Goal: Check status: Check status

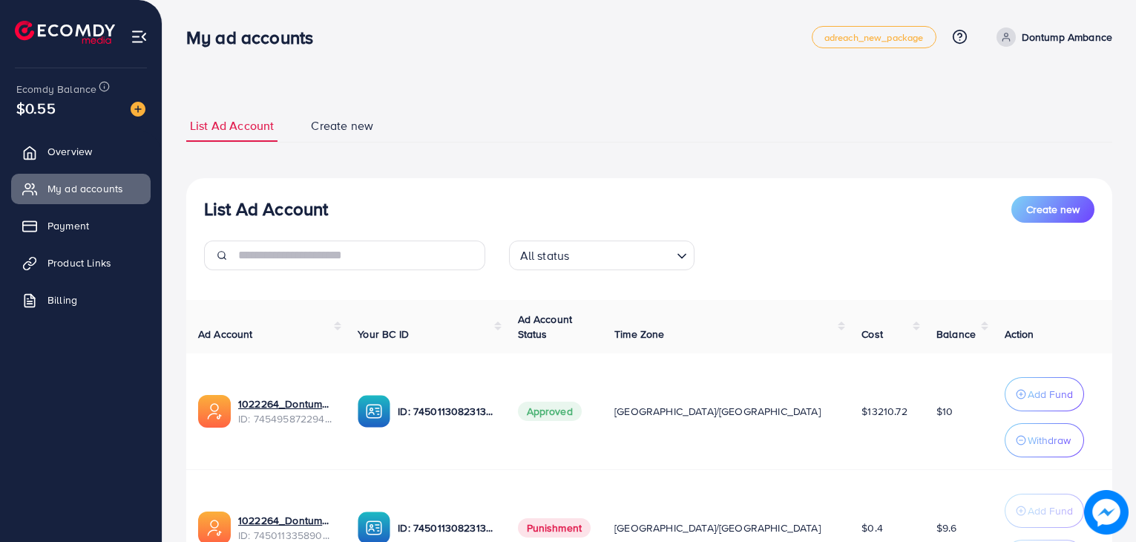
click at [53, 265] on span "Product Links" at bounding box center [79, 262] width 64 height 15
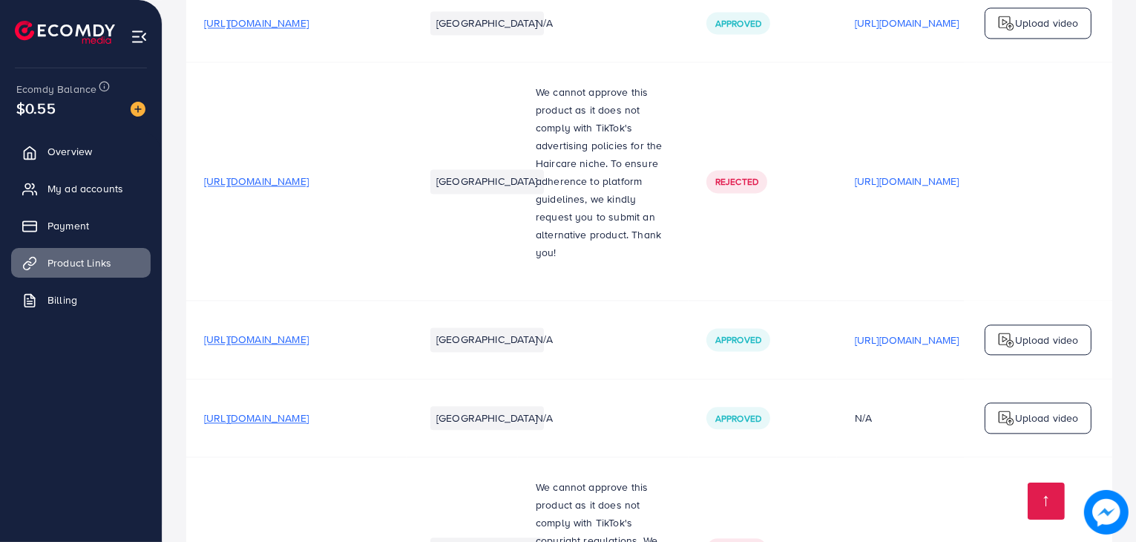
scroll to position [16926, 0]
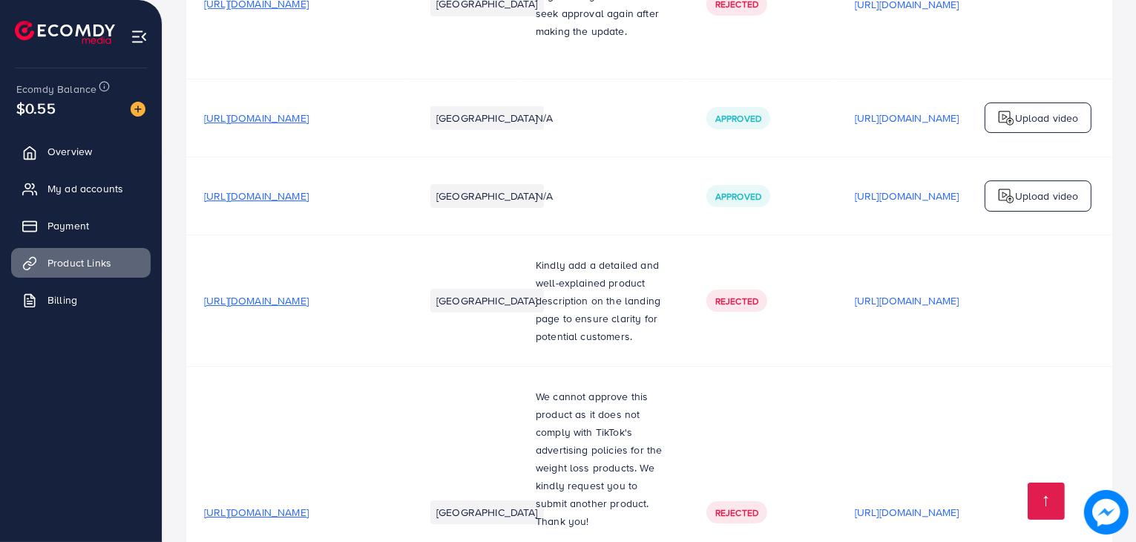
scroll to position [16629, 0]
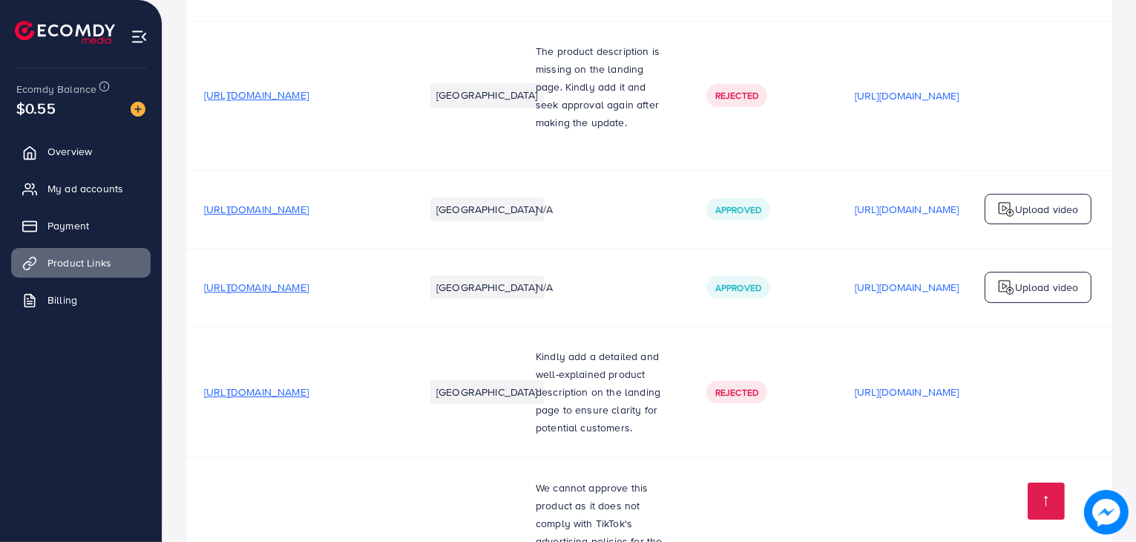
scroll to position [16421, 0]
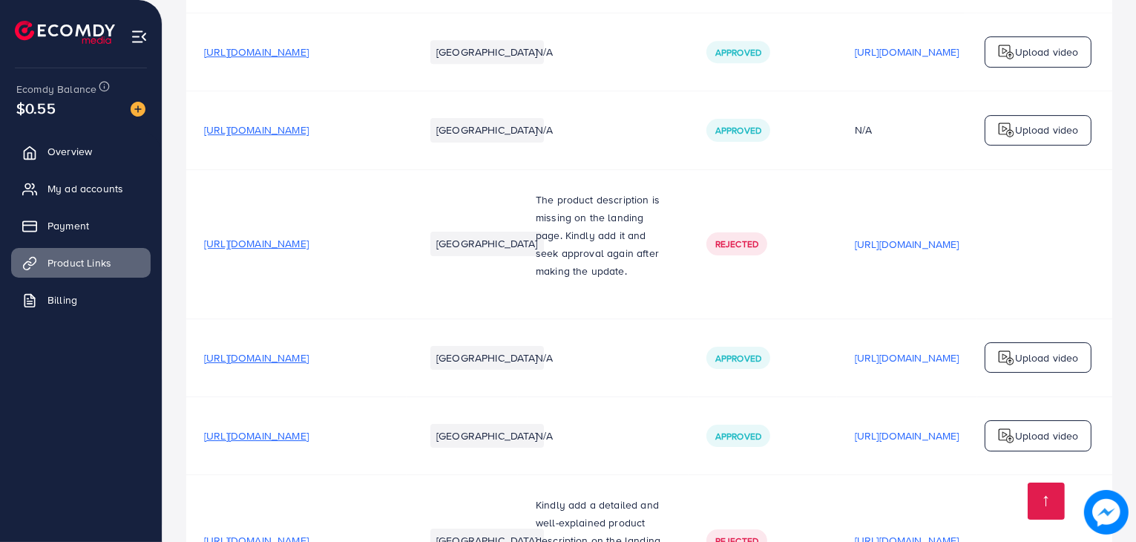
scroll to position [16362, 0]
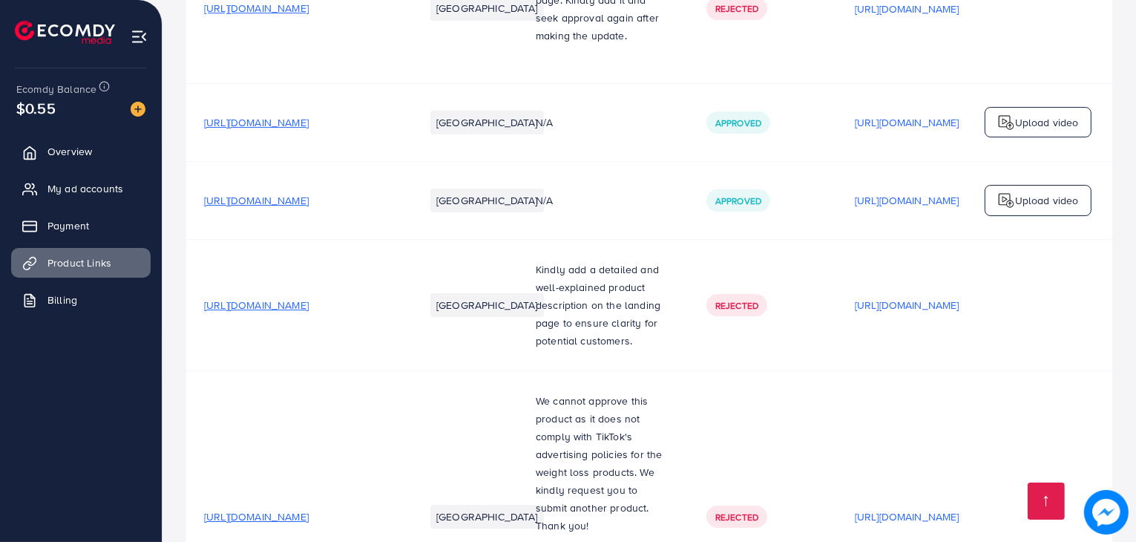
scroll to position [16629, 0]
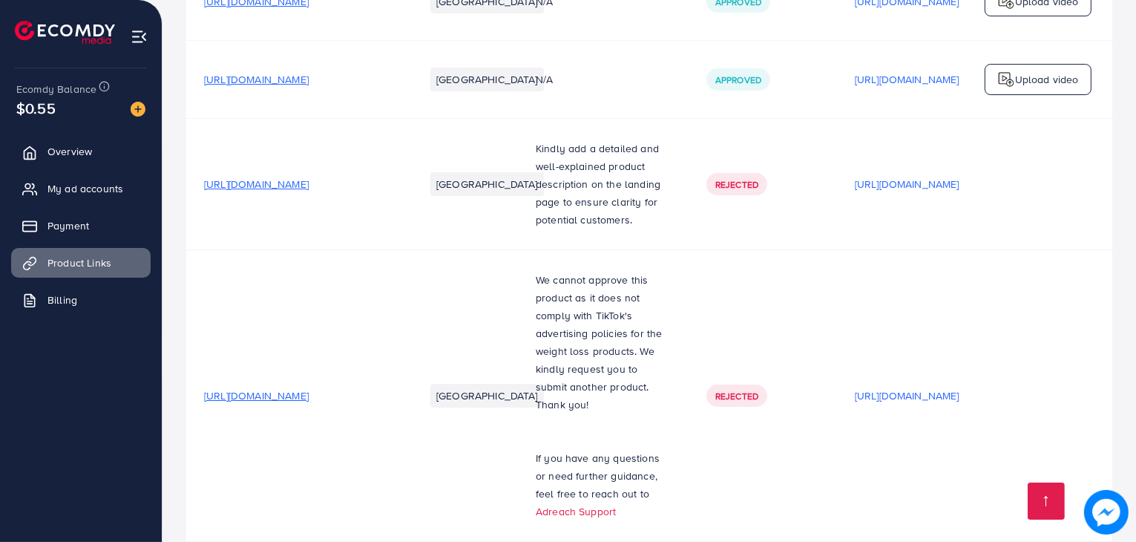
scroll to position [16777, 0]
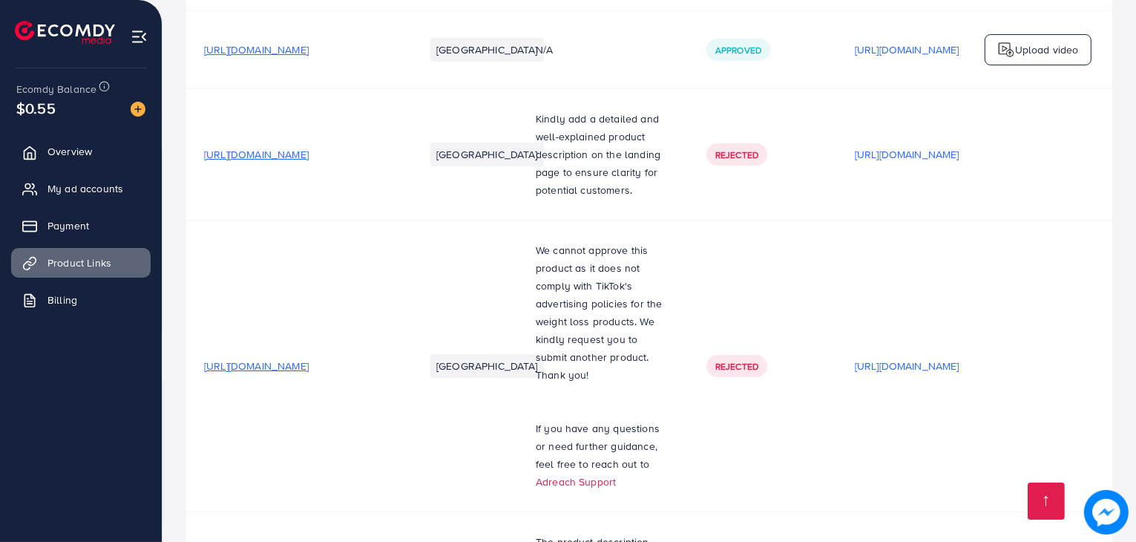
click at [59, 189] on span "My ad accounts" at bounding box center [89, 188] width 76 height 15
